Goal: Transaction & Acquisition: Purchase product/service

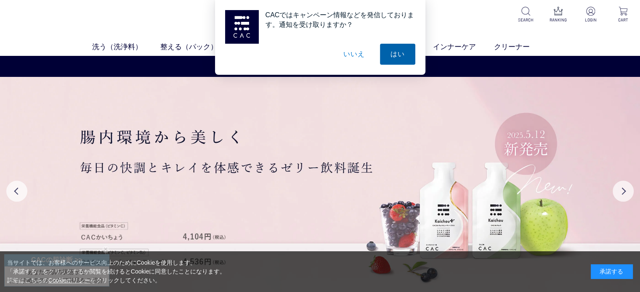
click at [401, 55] on button "はい" at bounding box center [397, 54] width 35 height 21
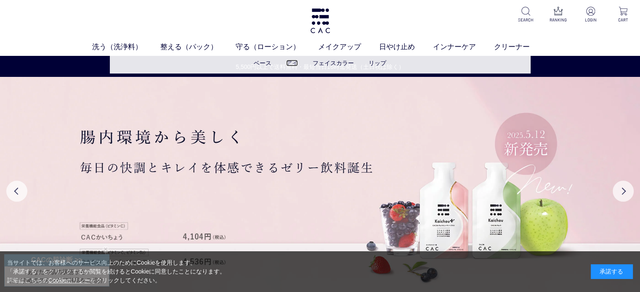
click at [293, 63] on link "アイ" at bounding box center [292, 63] width 12 height 7
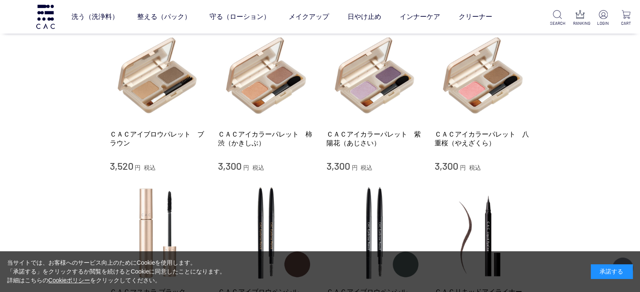
scroll to position [84, 0]
click at [625, 272] on div "承諾する" at bounding box center [612, 272] width 42 height 15
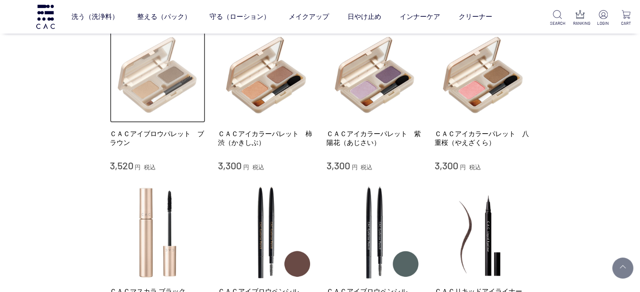
click at [155, 95] on img at bounding box center [158, 75] width 96 height 96
